Goal: Task Accomplishment & Management: Manage account settings

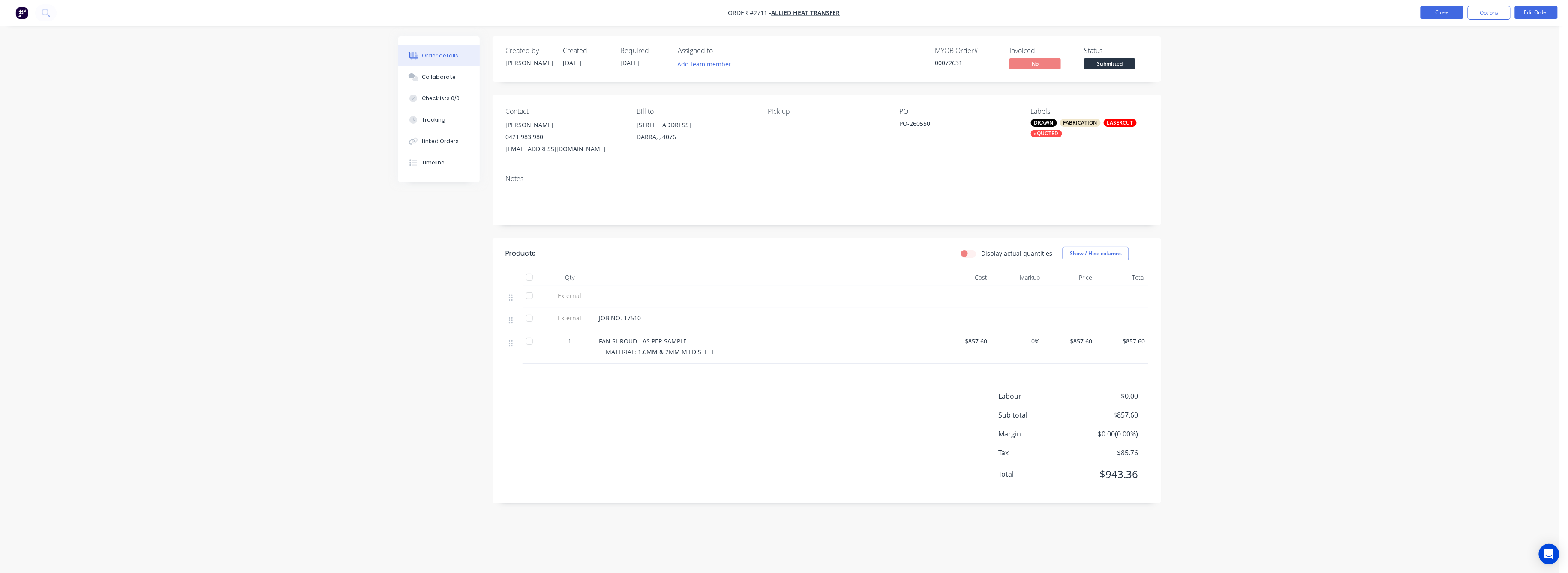
click at [1450, 9] on button "Close" at bounding box center [1442, 12] width 43 height 13
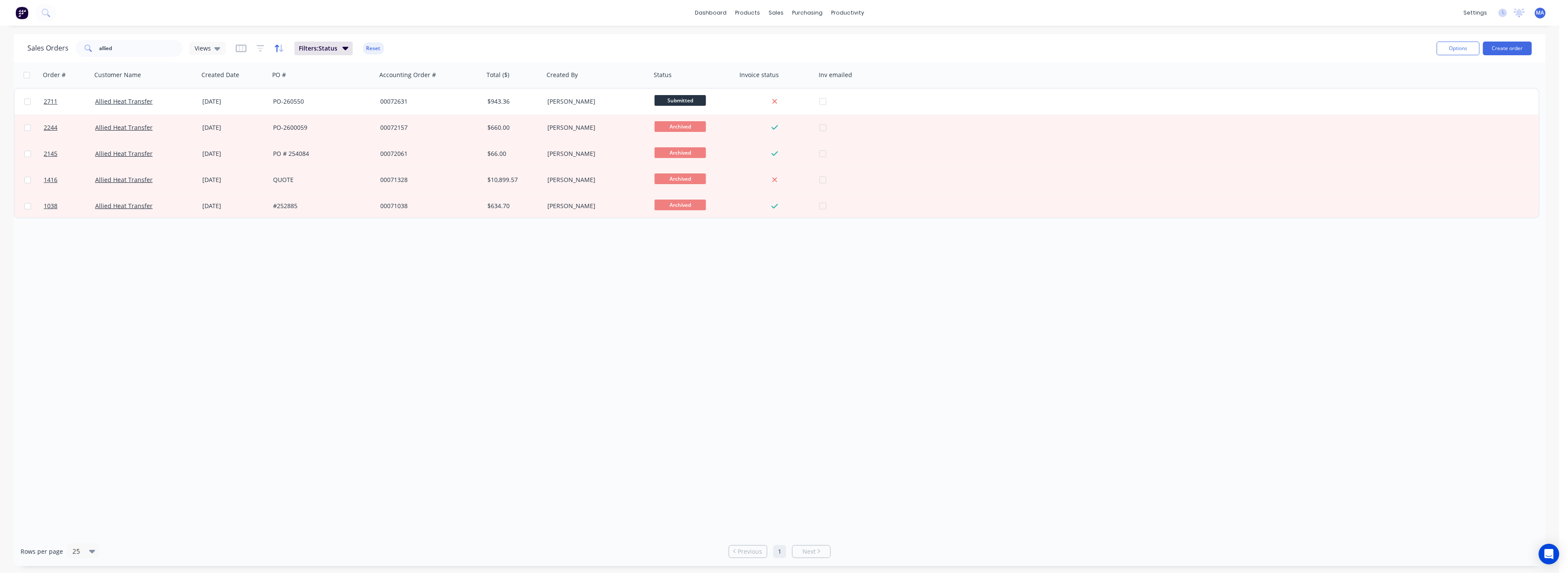
click at [277, 47] on icon "button" at bounding box center [279, 48] width 9 height 9
click at [292, 89] on button "add" at bounding box center [287, 88] width 10 height 7
click at [312, 108] on button "add" at bounding box center [345, 110] width 95 height 7
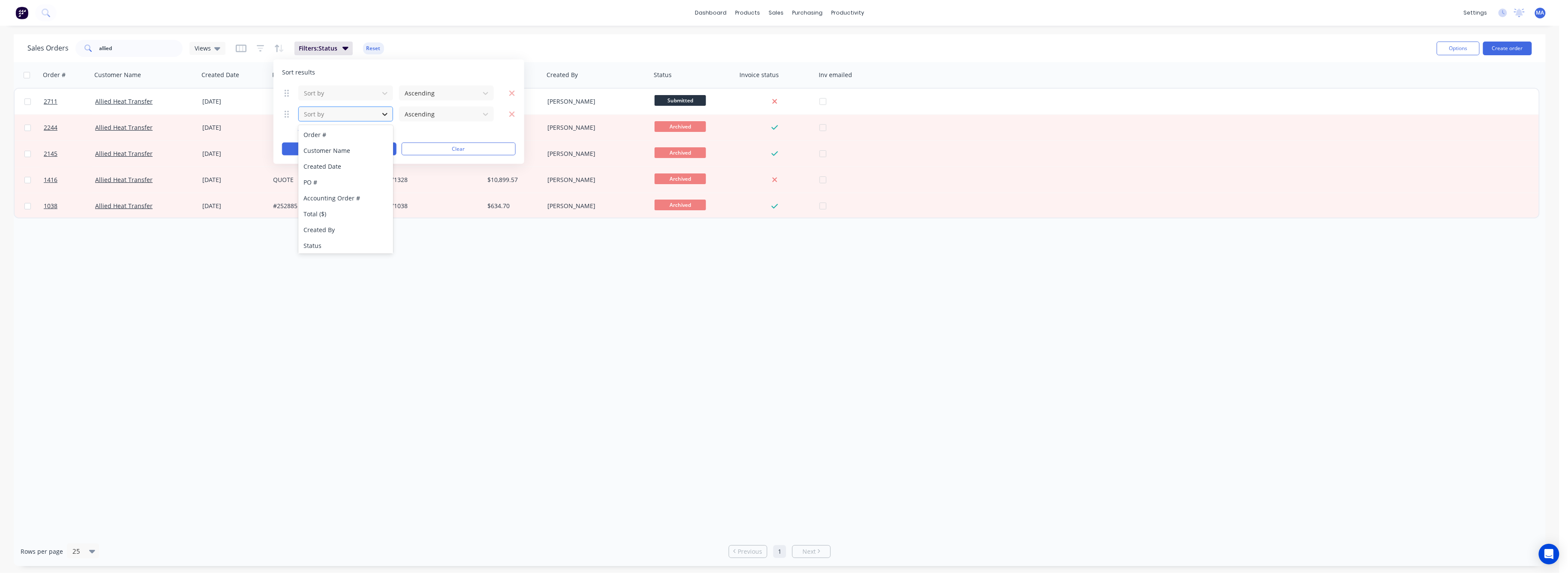
click at [388, 113] on icon at bounding box center [385, 114] width 9 height 9
click at [311, 241] on div "Status" at bounding box center [346, 245] width 94 height 15
click at [286, 117] on icon at bounding box center [286, 114] width 4 height 7
click at [470, 150] on button "Clear" at bounding box center [458, 148] width 114 height 13
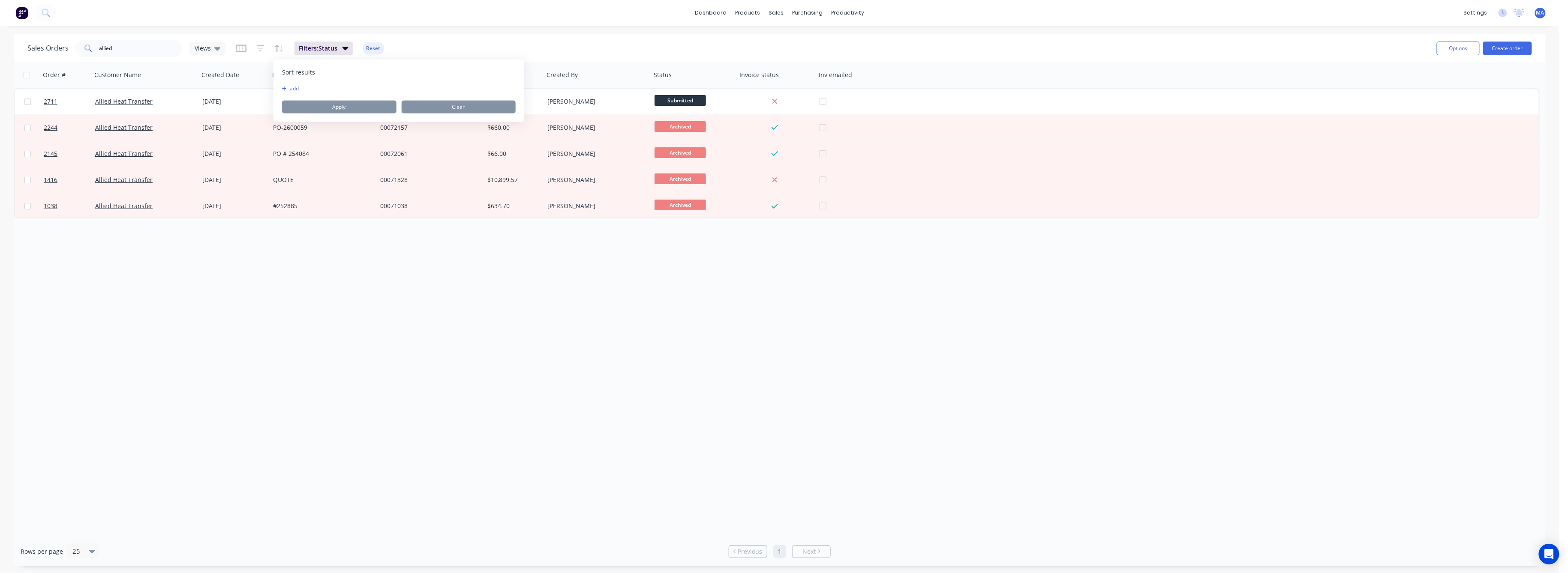
click at [292, 87] on button "add" at bounding box center [287, 88] width 10 height 7
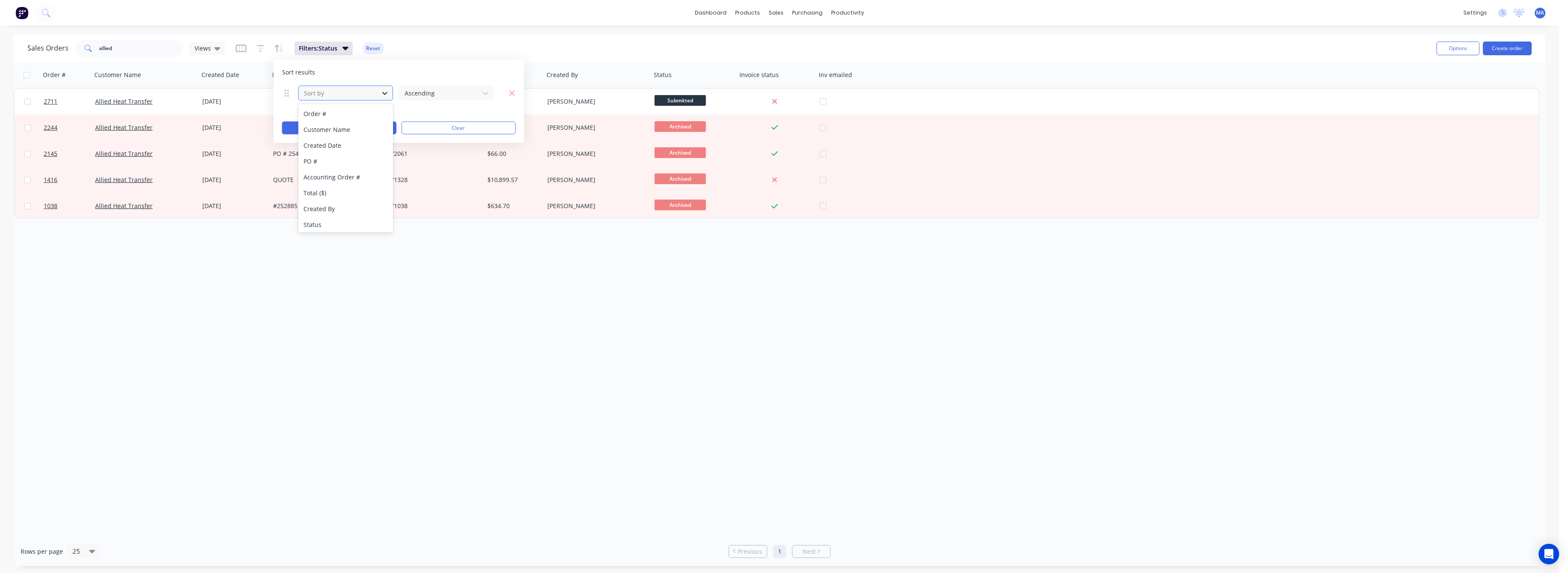
click at [383, 93] on icon at bounding box center [385, 93] width 5 height 3
click at [313, 221] on div "Status" at bounding box center [346, 225] width 94 height 15
click at [488, 94] on icon at bounding box center [485, 93] width 9 height 9
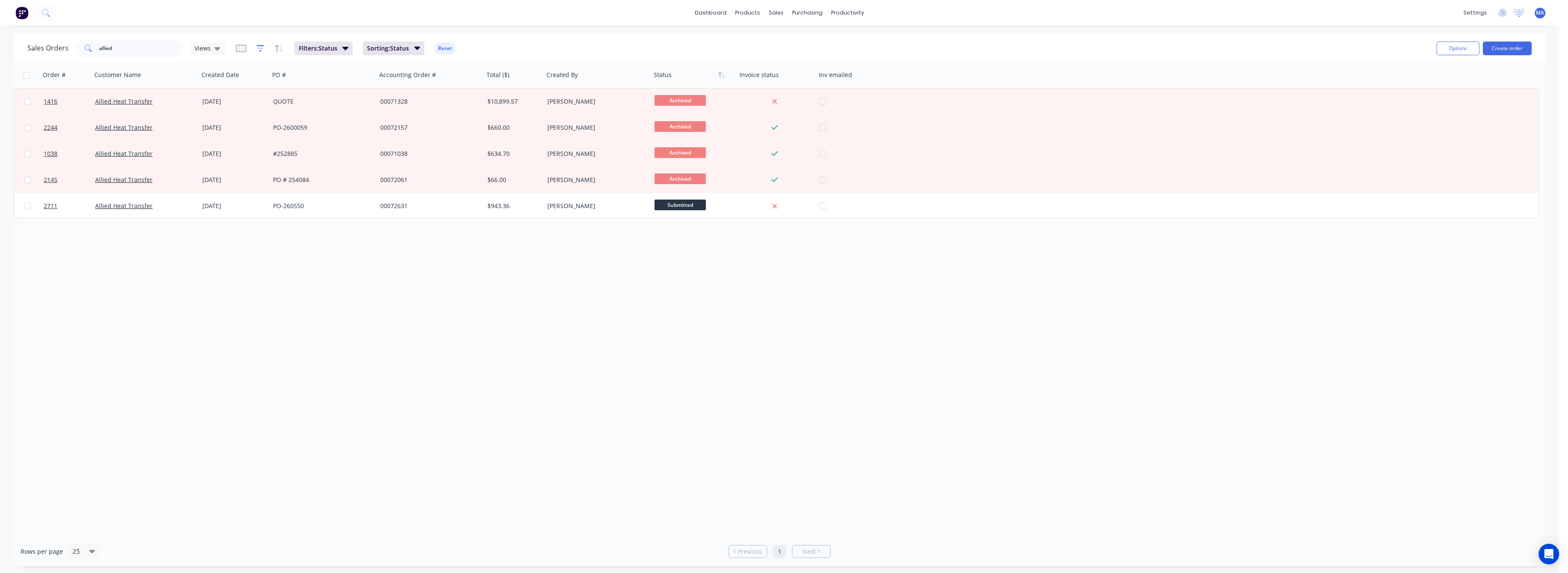
click at [259, 46] on icon "button" at bounding box center [260, 48] width 8 height 9
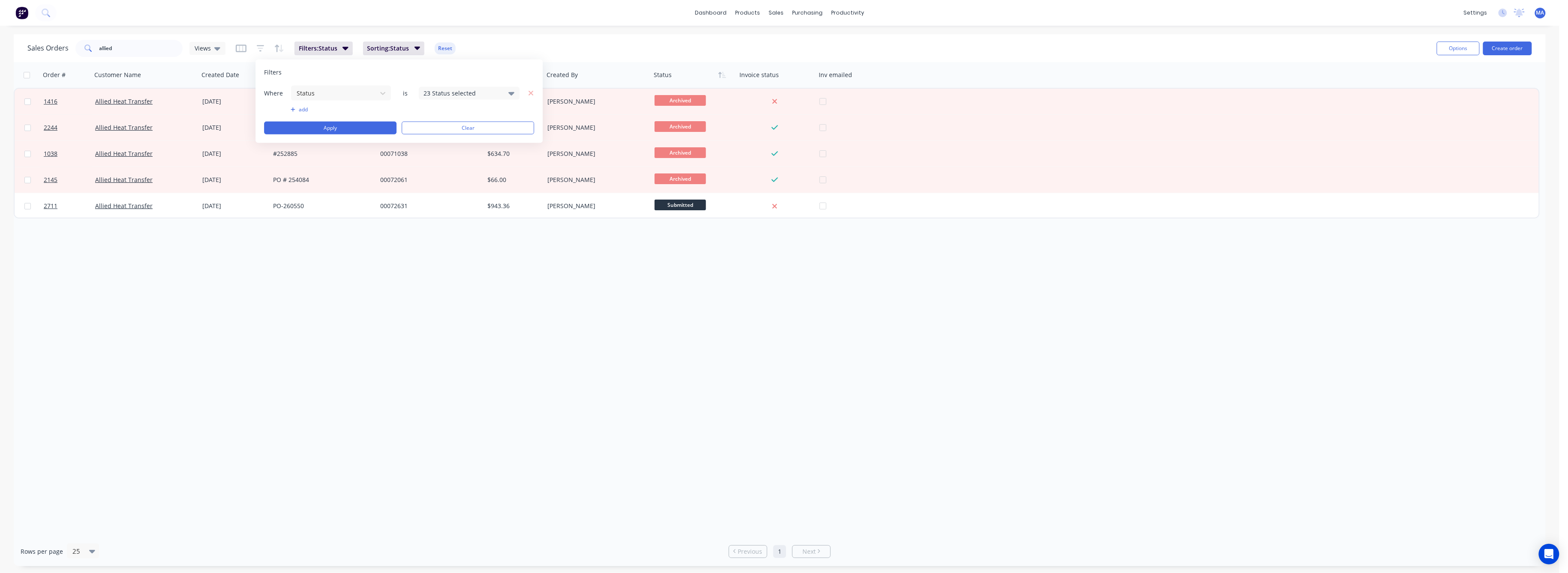
click at [511, 92] on icon at bounding box center [511, 93] width 6 height 9
click at [432, 140] on div at bounding box center [433, 140] width 17 height 17
click at [433, 140] on div at bounding box center [433, 140] width 17 height 17
drag, startPoint x: 424, startPoint y: 138, endPoint x: 431, endPoint y: 138, distance: 7.0
click at [428, 138] on div at bounding box center [433, 140] width 17 height 17
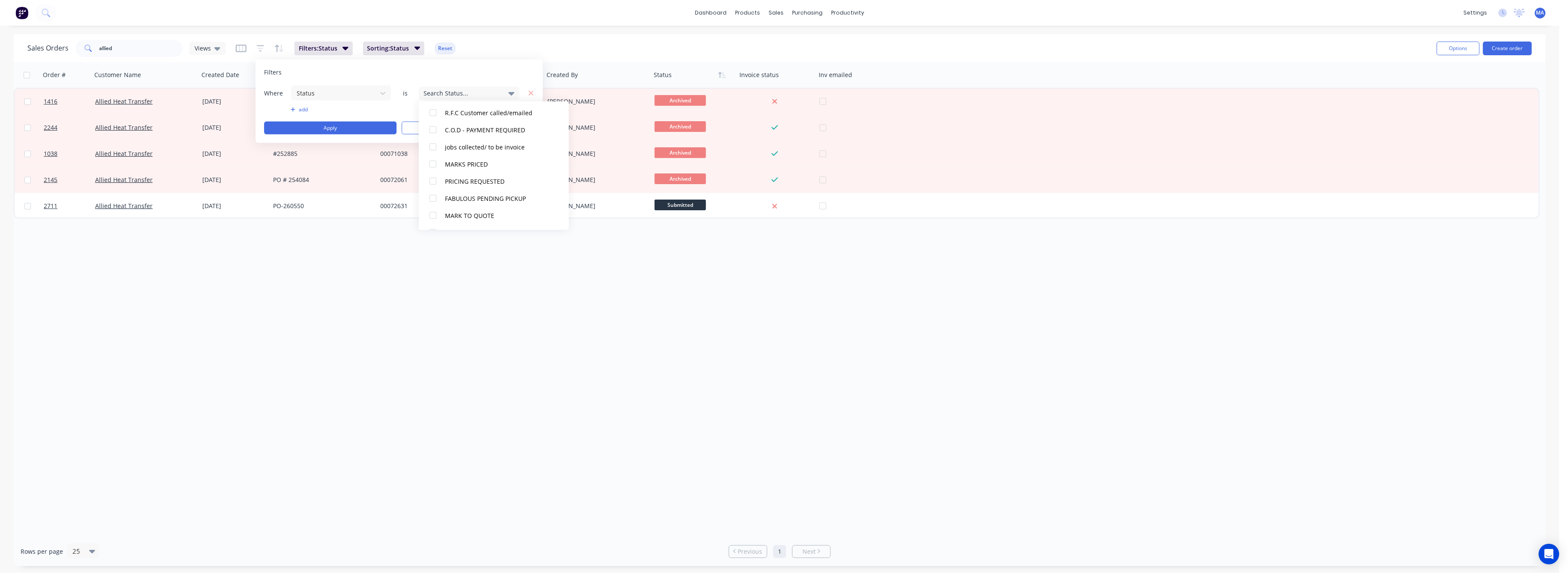
scroll to position [317, 0]
drag, startPoint x: 430, startPoint y: 216, endPoint x: 432, endPoint y: 201, distance: 15.1
click at [430, 215] on div at bounding box center [433, 217] width 17 height 17
drag, startPoint x: 432, startPoint y: 200, endPoint x: 432, endPoint y: 184, distance: 16.0
click at [432, 197] on div at bounding box center [433, 200] width 17 height 17
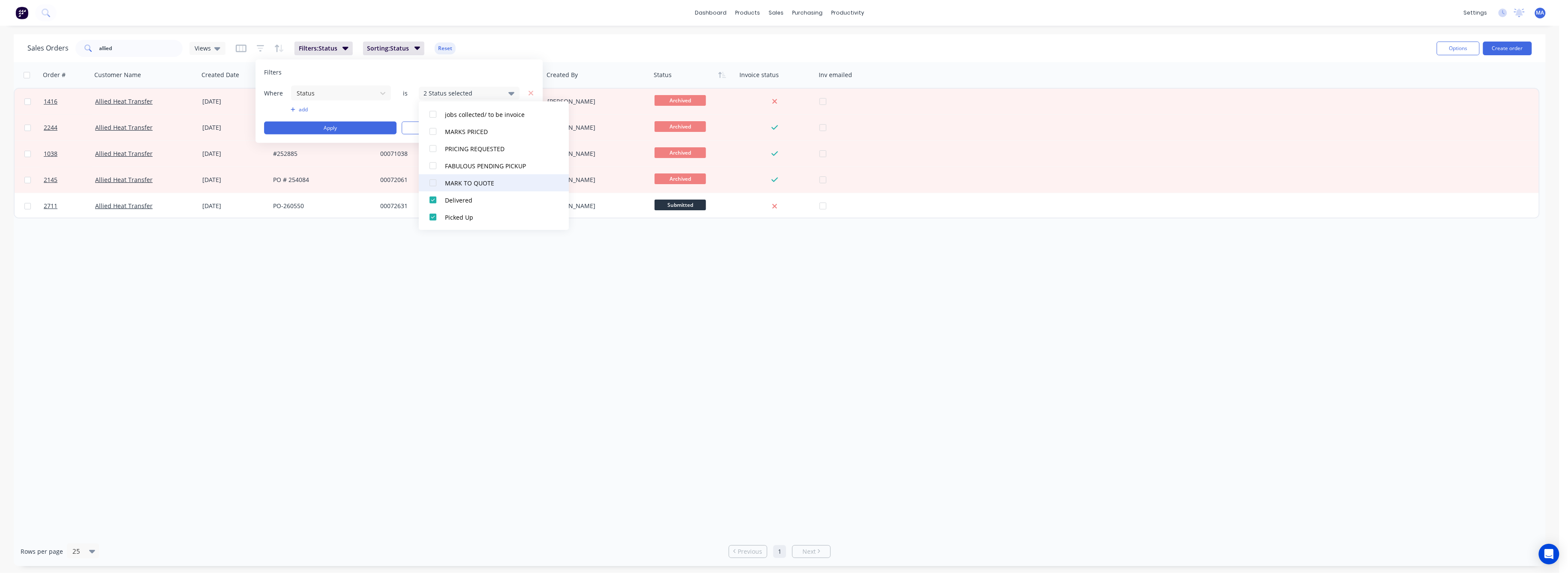
click at [432, 182] on div at bounding box center [433, 183] width 17 height 17
drag, startPoint x: 431, startPoint y: 167, endPoint x: 431, endPoint y: 154, distance: 13.0
click at [431, 166] on div at bounding box center [433, 166] width 17 height 17
click at [432, 147] on div at bounding box center [433, 148] width 17 height 17
drag, startPoint x: 433, startPoint y: 134, endPoint x: 432, endPoint y: 124, distance: 10.0
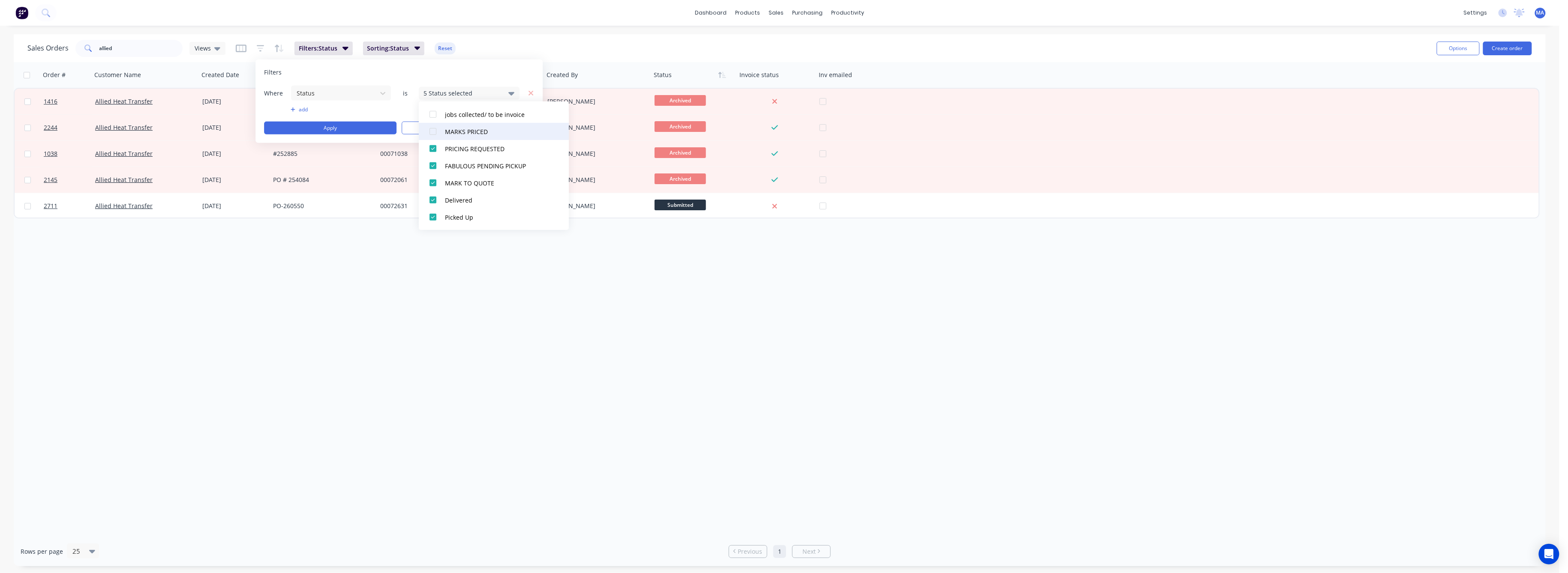
click at [432, 127] on div at bounding box center [433, 131] width 17 height 17
drag, startPoint x: 432, startPoint y: 112, endPoint x: 436, endPoint y: 118, distance: 7.2
click at [433, 112] on div at bounding box center [433, 114] width 17 height 17
drag, startPoint x: 433, startPoint y: 211, endPoint x: 433, endPoint y: 193, distance: 18.0
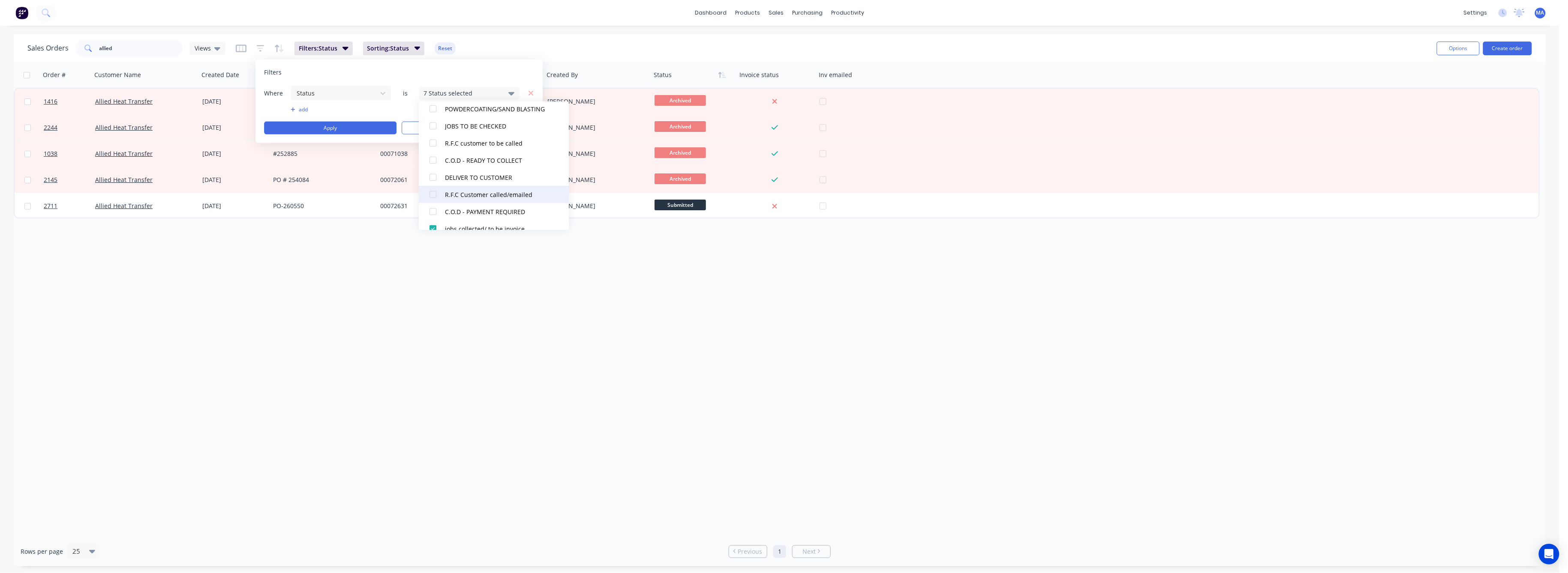
click at [433, 210] on div at bounding box center [433, 212] width 17 height 17
drag, startPoint x: 432, startPoint y: 192, endPoint x: 433, endPoint y: 176, distance: 16.0
click at [432, 190] on div at bounding box center [433, 195] width 17 height 17
click at [433, 174] on div at bounding box center [433, 178] width 17 height 17
drag, startPoint x: 431, startPoint y: 159, endPoint x: 432, endPoint y: 140, distance: 19.0
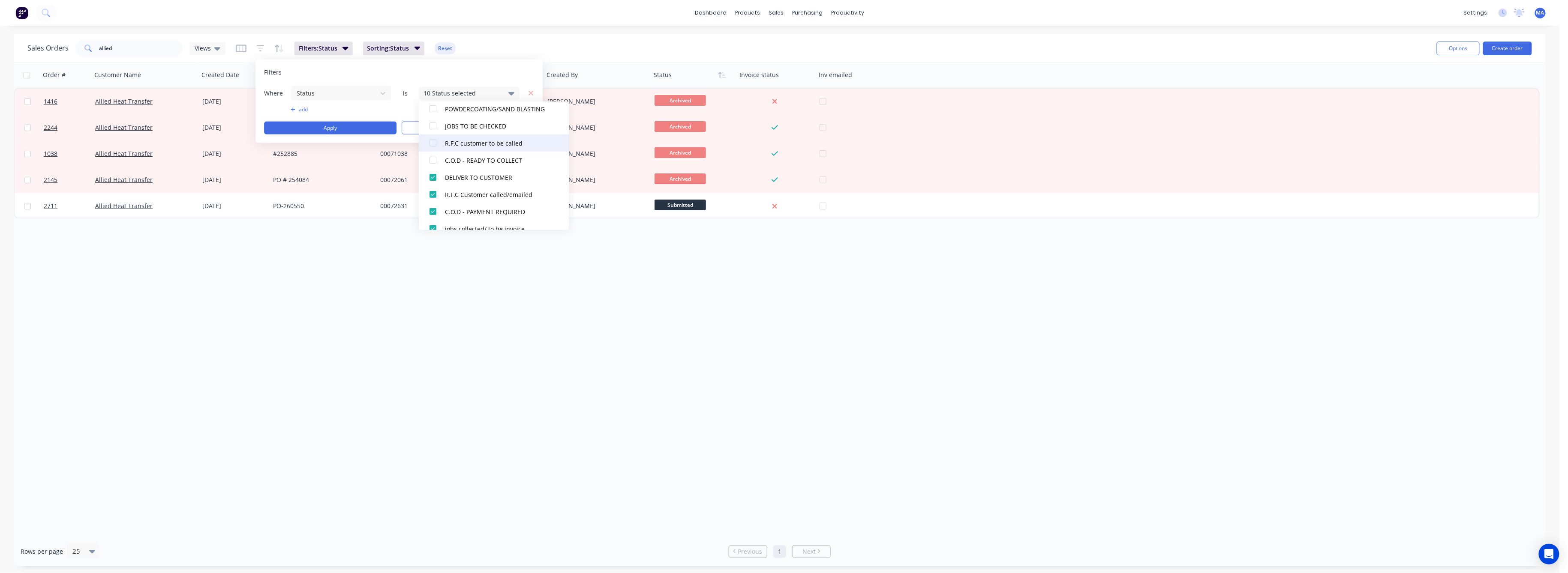
click at [431, 158] on div at bounding box center [433, 160] width 17 height 17
click at [432, 140] on div at bounding box center [433, 143] width 17 height 17
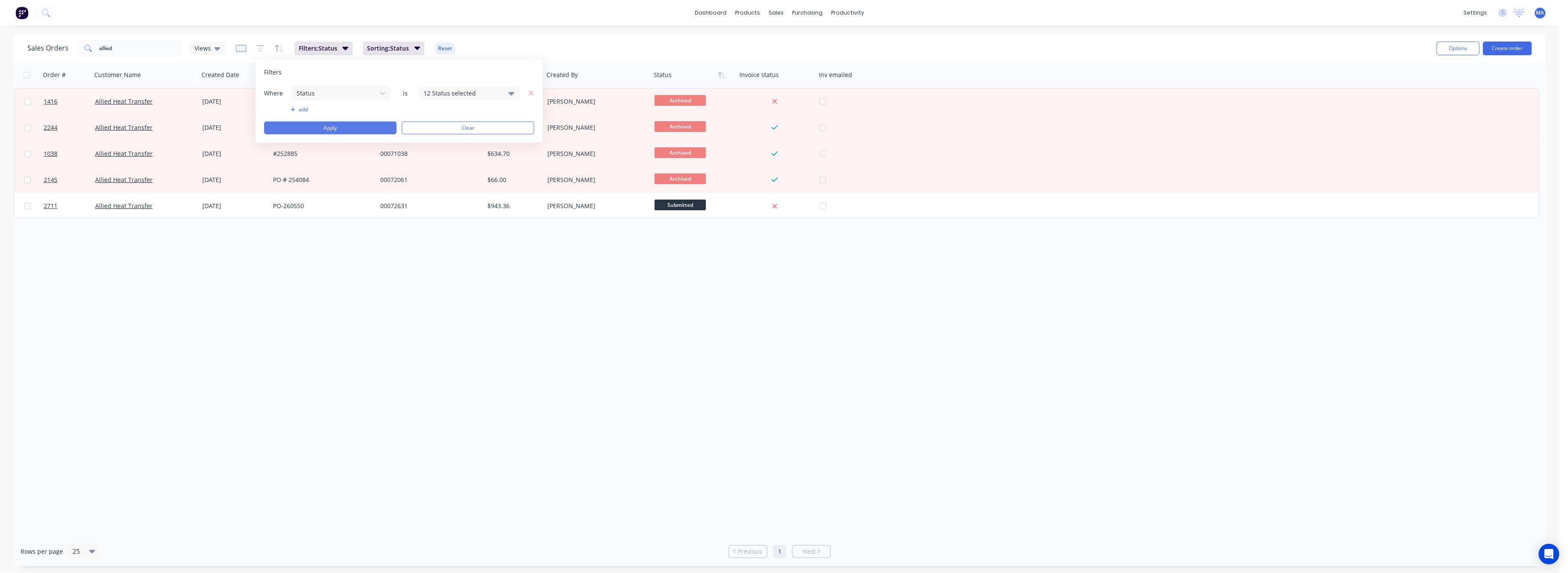
click at [369, 128] on button "Apply" at bounding box center [330, 128] width 132 height 13
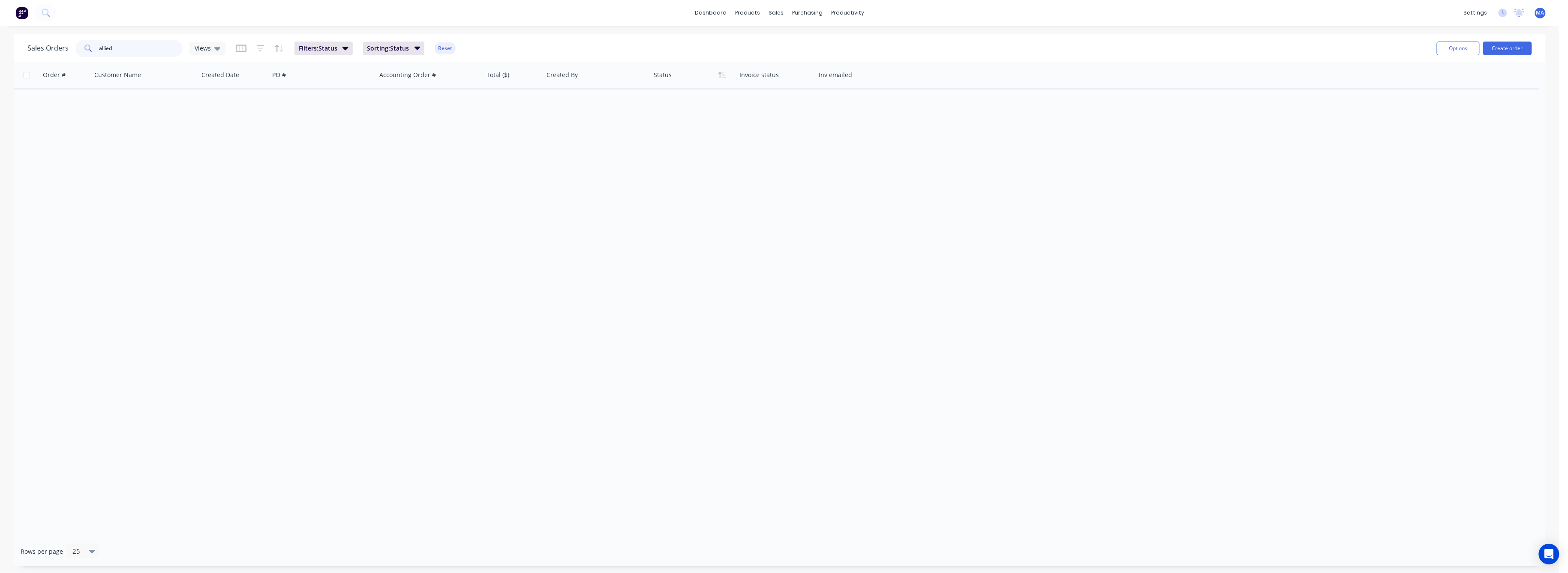
drag, startPoint x: 123, startPoint y: 48, endPoint x: 70, endPoint y: 55, distance: 53.5
click at [72, 49] on div "Sales Orders allied Views" at bounding box center [126, 48] width 198 height 17
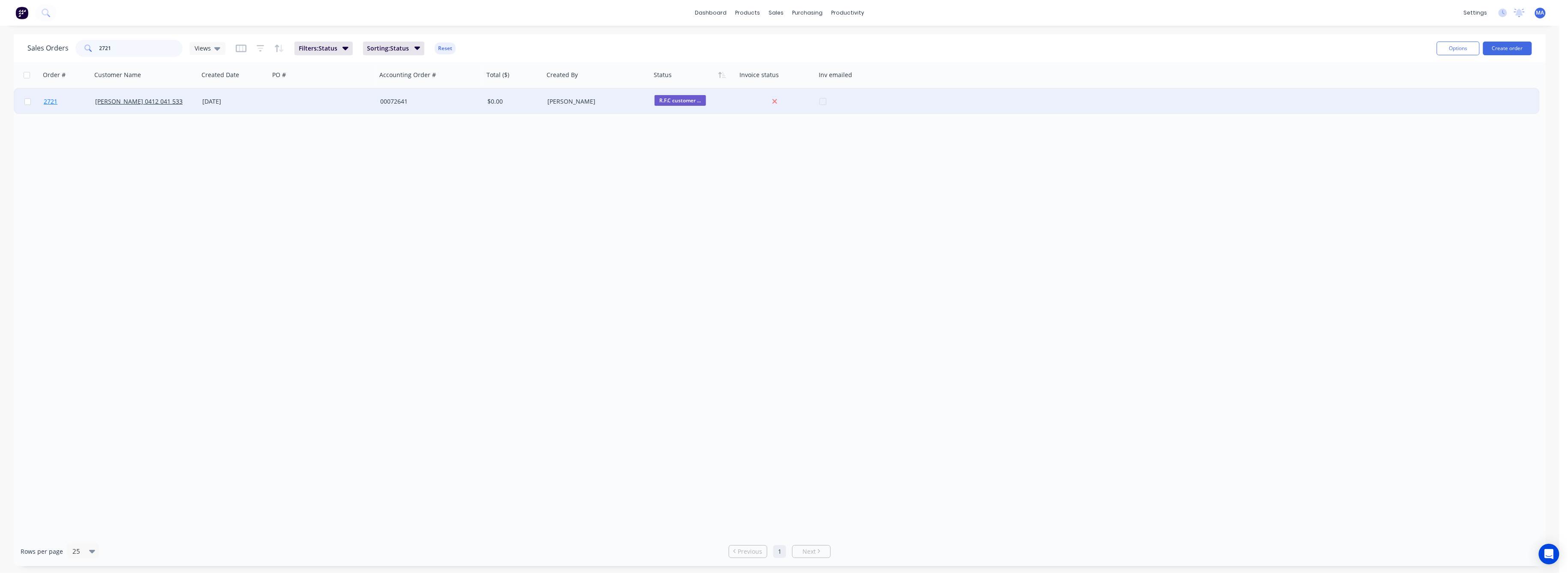
type input "2721"
click at [53, 98] on span "2721" at bounding box center [51, 101] width 14 height 9
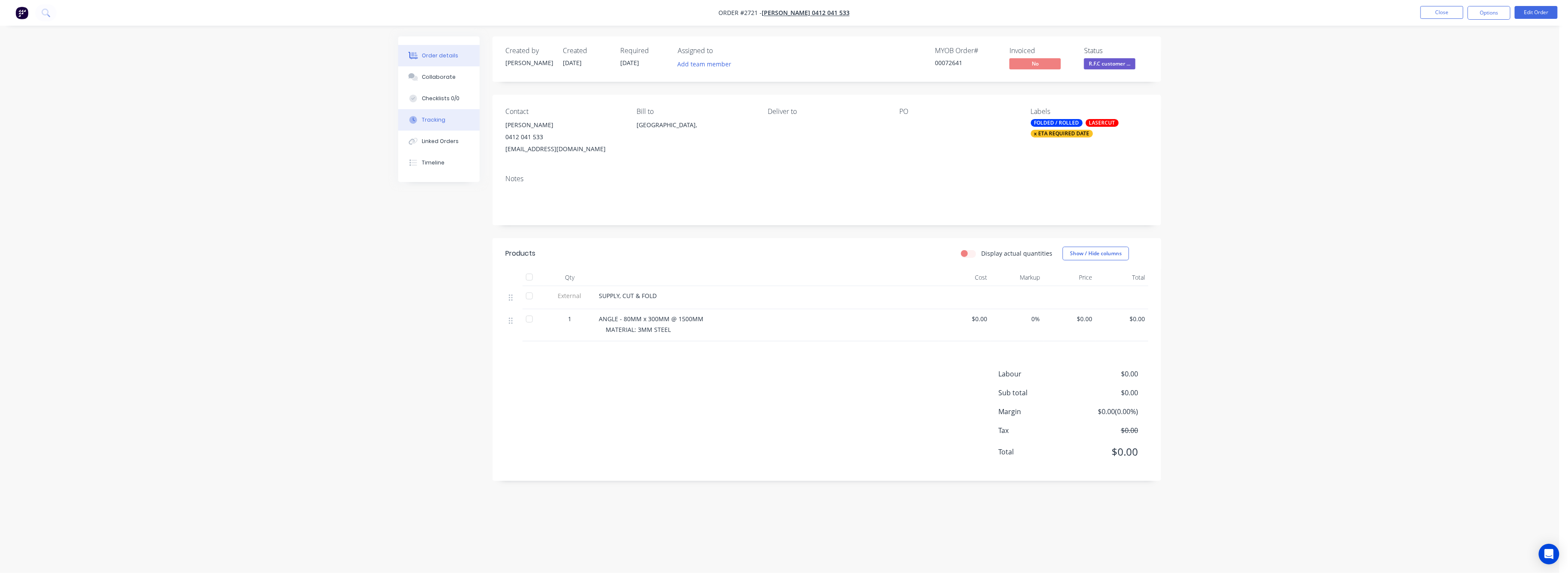
click at [438, 118] on div "Tracking" at bounding box center [433, 119] width 23 height 8
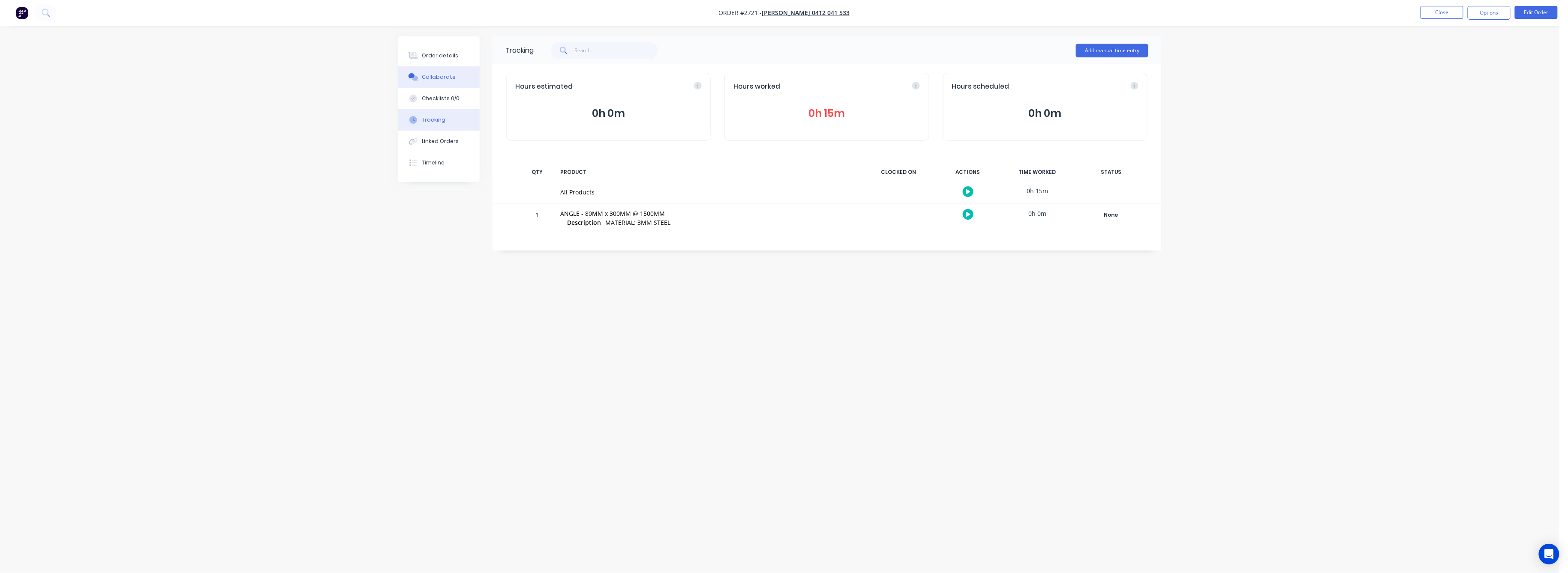
click at [436, 70] on button "Collaborate" at bounding box center [438, 76] width 81 height 21
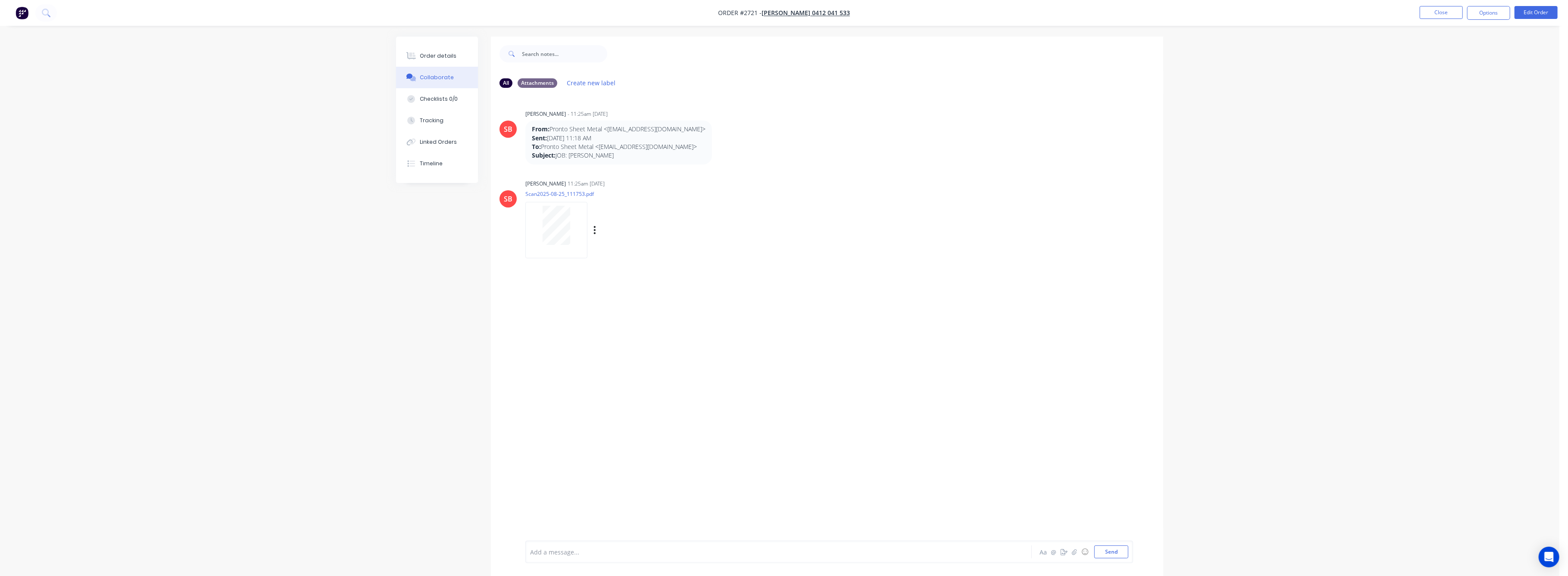
click at [536, 215] on div at bounding box center [556, 225] width 54 height 39
click at [432, 52] on div "Order details" at bounding box center [438, 55] width 36 height 8
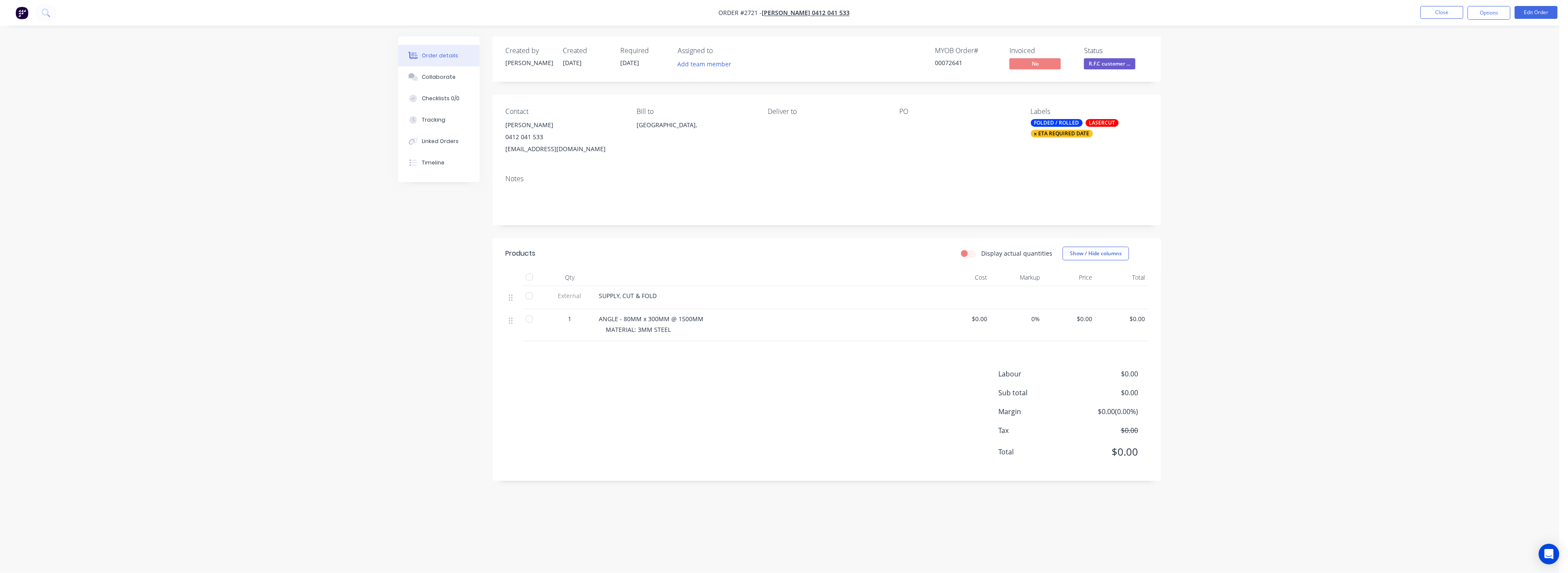
drag, startPoint x: 1089, startPoint y: 320, endPoint x: 1098, endPoint y: 332, distance: 15.0
click at [1089, 320] on span "$0.00" at bounding box center [1069, 319] width 45 height 9
click at [1533, 12] on button "Edit Order" at bounding box center [1536, 12] width 43 height 13
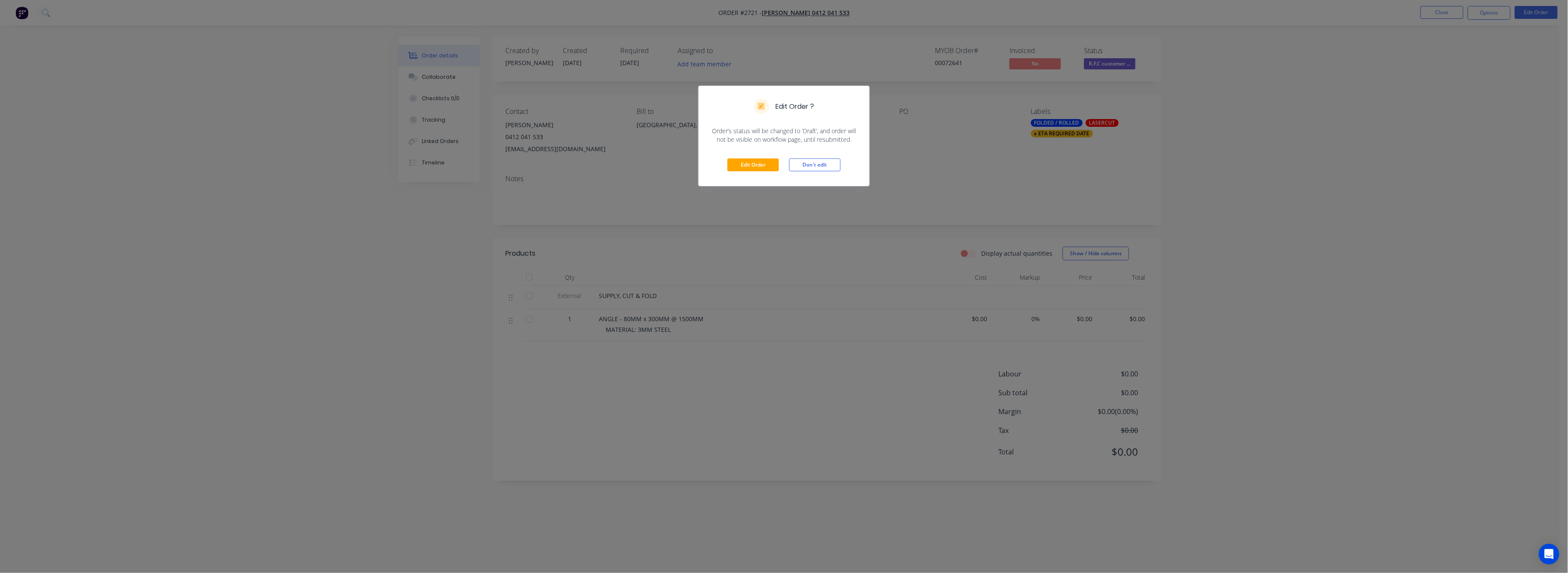
drag, startPoint x: 763, startPoint y: 156, endPoint x: 765, endPoint y: 163, distance: 7.3
click at [763, 158] on div "Edit Order Don't edit" at bounding box center [783, 165] width 171 height 42
click at [765, 163] on button "Edit Order" at bounding box center [753, 165] width 51 height 13
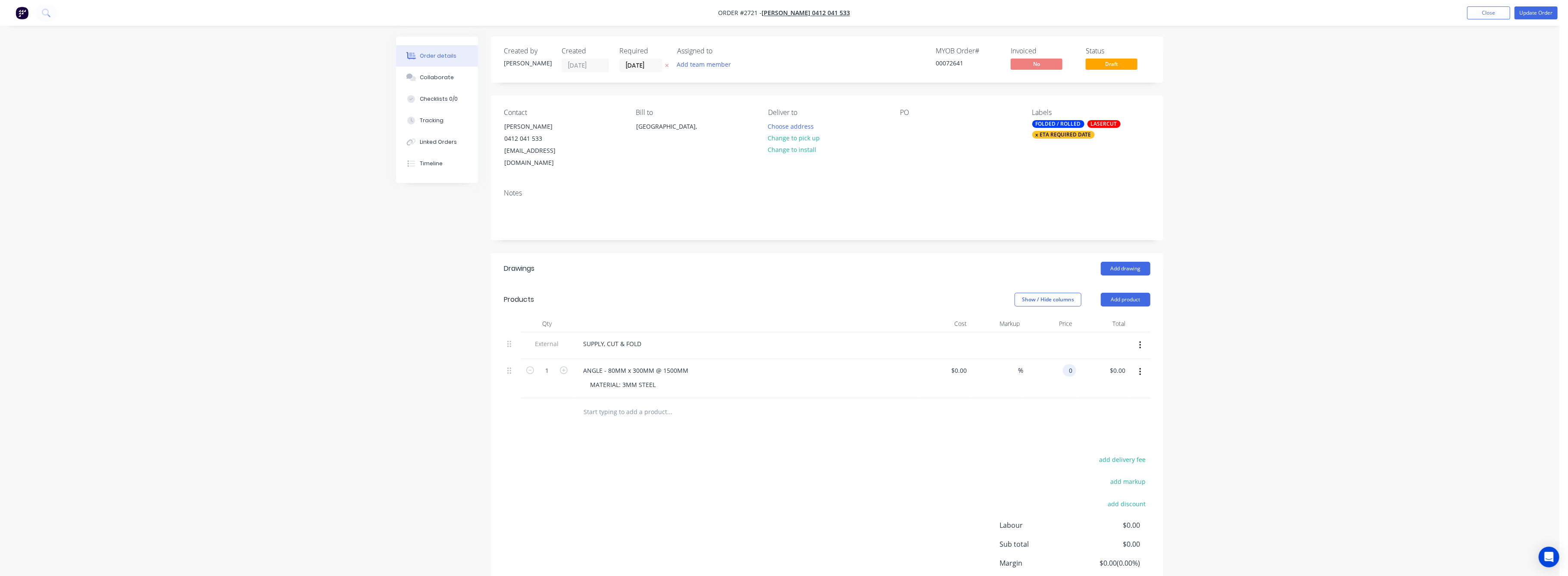
click at [1065, 365] on div "0 0" at bounding box center [1069, 371] width 13 height 12
type input "$140.00"
click at [1260, 380] on div "Order details Collaborate Checklists 0/0 Tracking Linked Orders Timeline Order …" at bounding box center [780, 322] width 1559 height 646
click at [1538, 12] on button "Update Order" at bounding box center [1536, 12] width 43 height 13
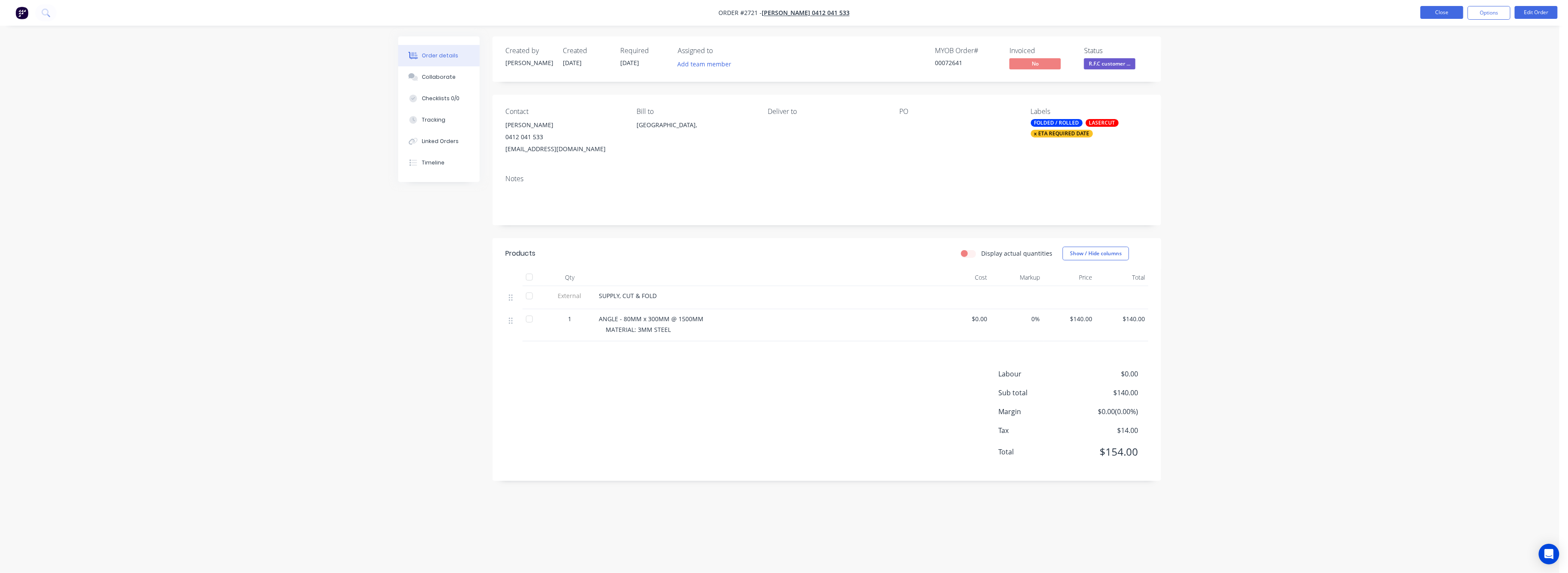
click at [1454, 11] on button "Close" at bounding box center [1442, 12] width 43 height 13
